Goal: Task Accomplishment & Management: Manage account settings

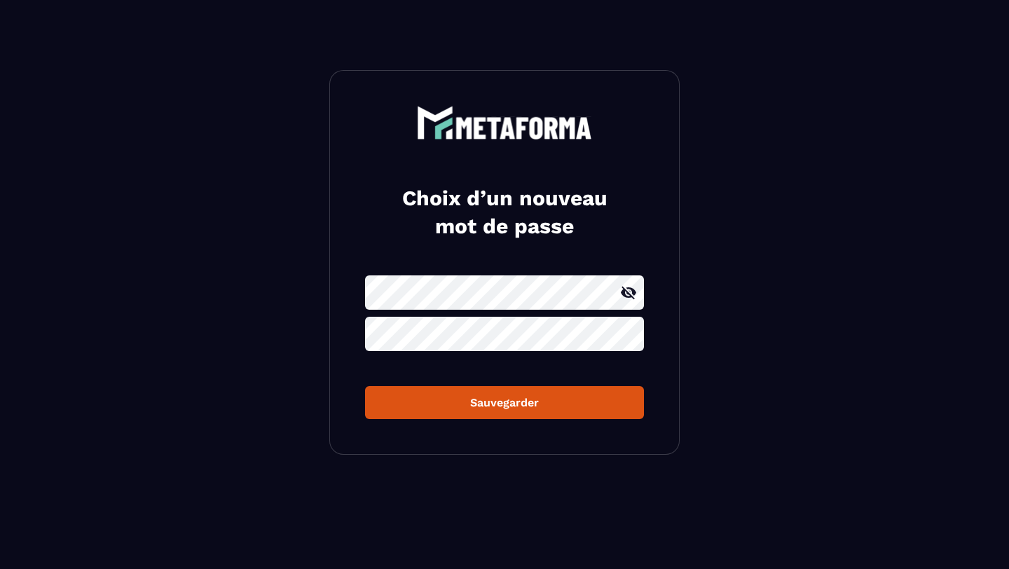
click at [631, 289] on icon at bounding box center [628, 292] width 15 height 13
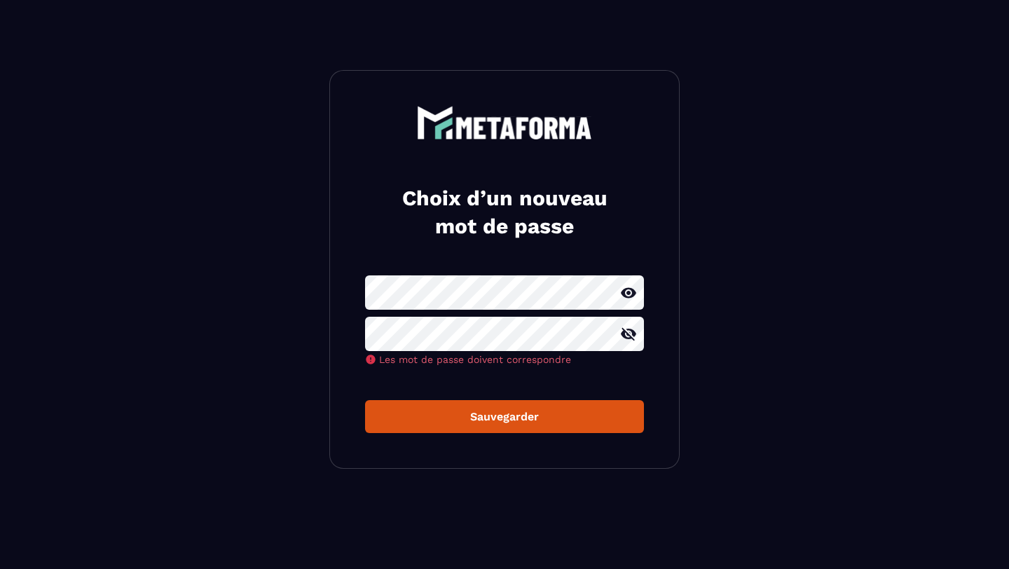
click at [440, 373] on form "Les mot de passe doivent correspondre Sauvegarder" at bounding box center [504, 354] width 279 height 158
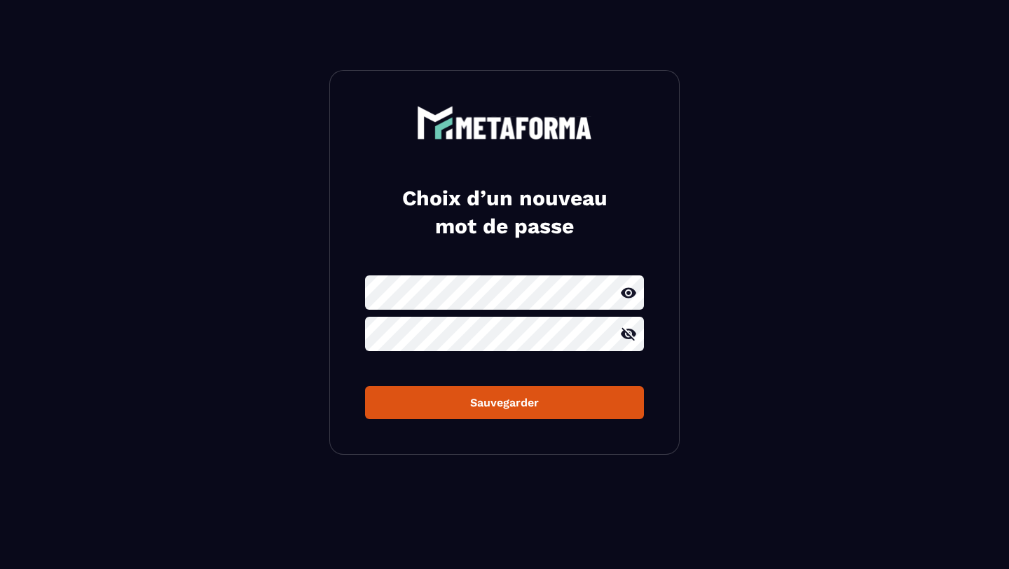
click at [441, 421] on div "Choix d’un nouveau mot de passe Sauvegarder" at bounding box center [504, 262] width 350 height 385
click at [446, 396] on div "Sauvegarder" at bounding box center [504, 402] width 256 height 13
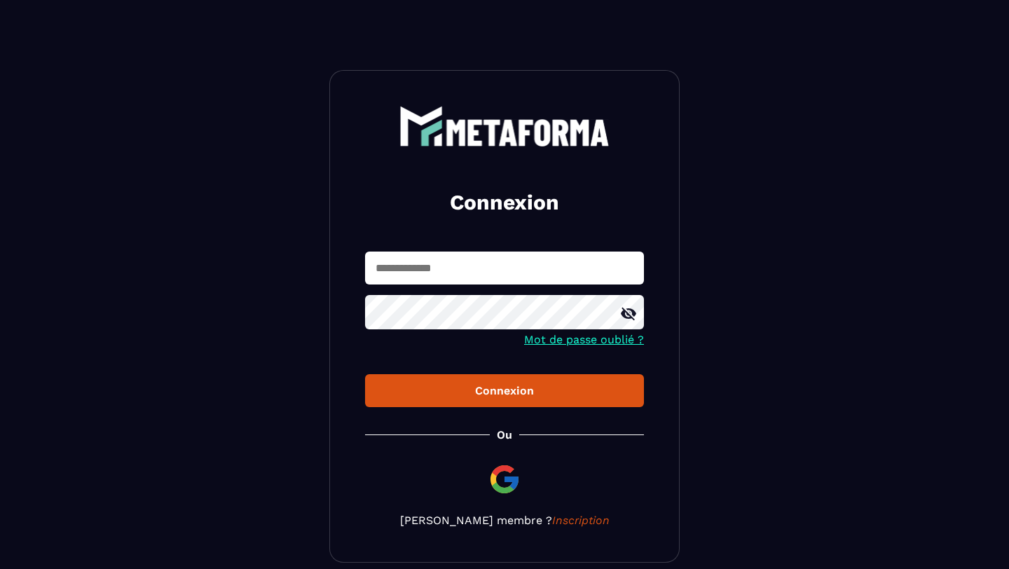
click at [451, 390] on div "Connexion" at bounding box center [504, 390] width 256 height 13
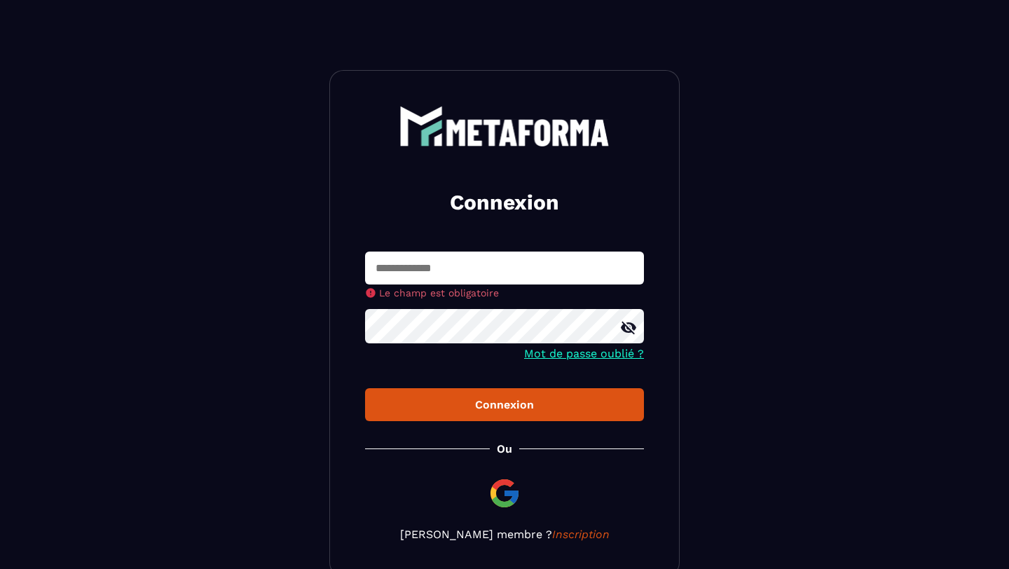
click at [451, 272] on input "text" at bounding box center [504, 267] width 279 height 33
type input "**********"
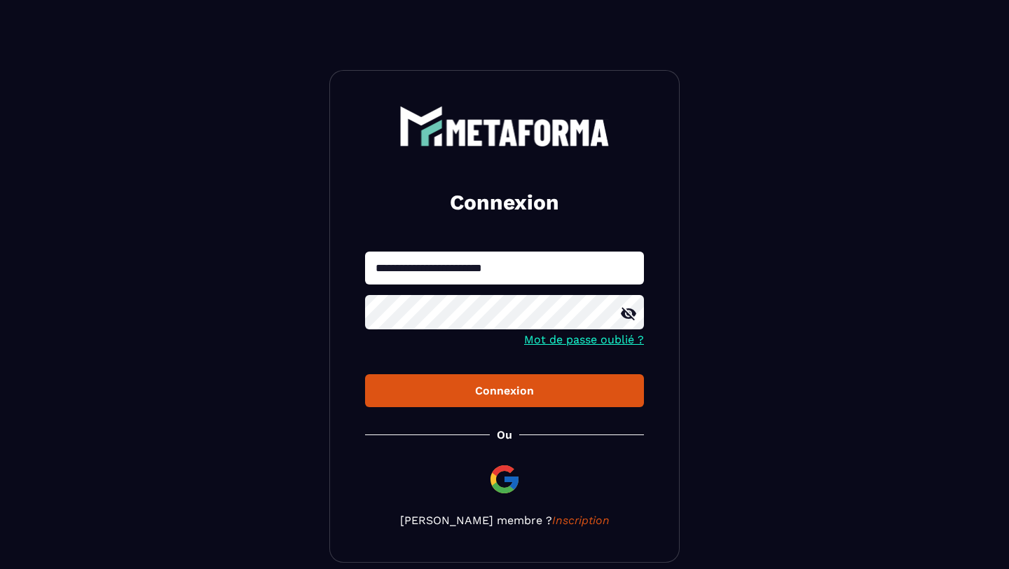
click at [458, 384] on button "Connexion" at bounding box center [504, 390] width 279 height 33
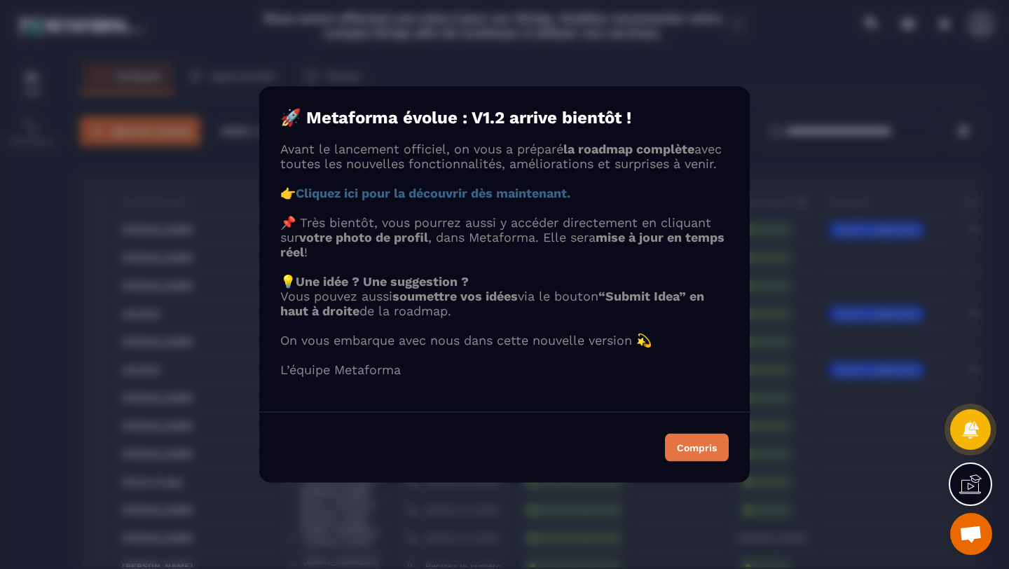
click at [685, 453] on div "Compris" at bounding box center [697, 448] width 40 height 10
